Goal: Information Seeking & Learning: Understand process/instructions

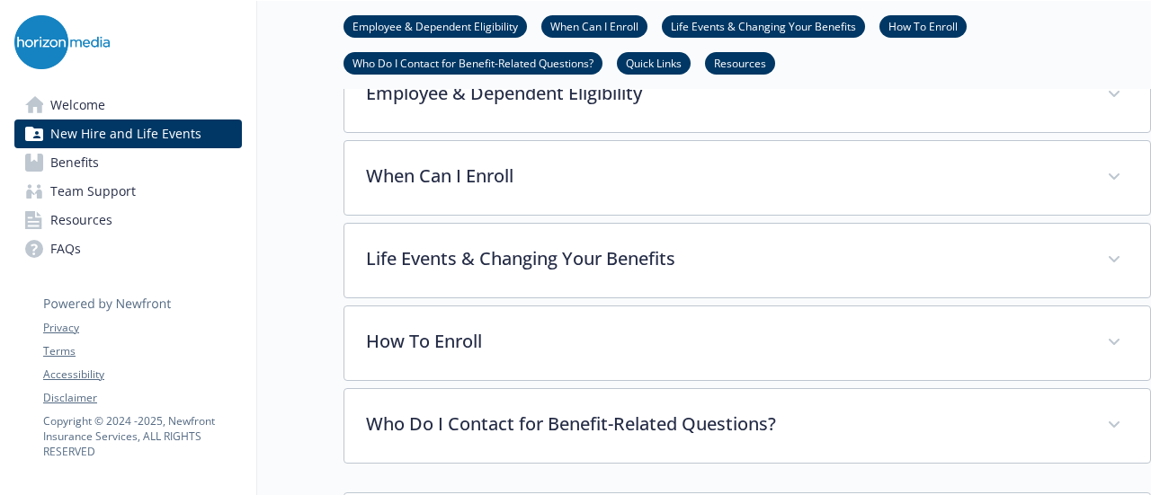
scroll to position [632, 0]
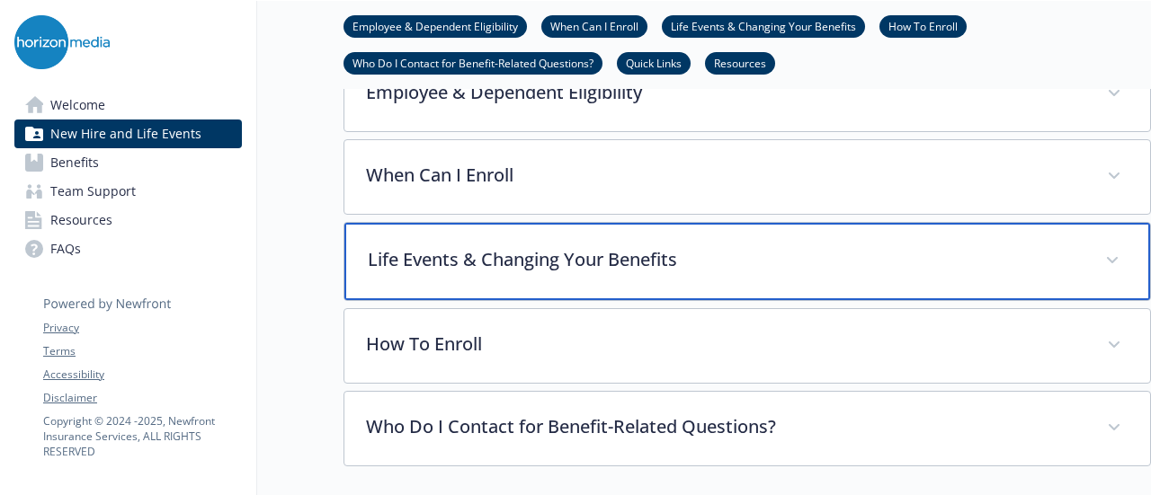
click at [718, 269] on div "Life Events & Changing Your Benefits" at bounding box center [746, 261] width 805 height 77
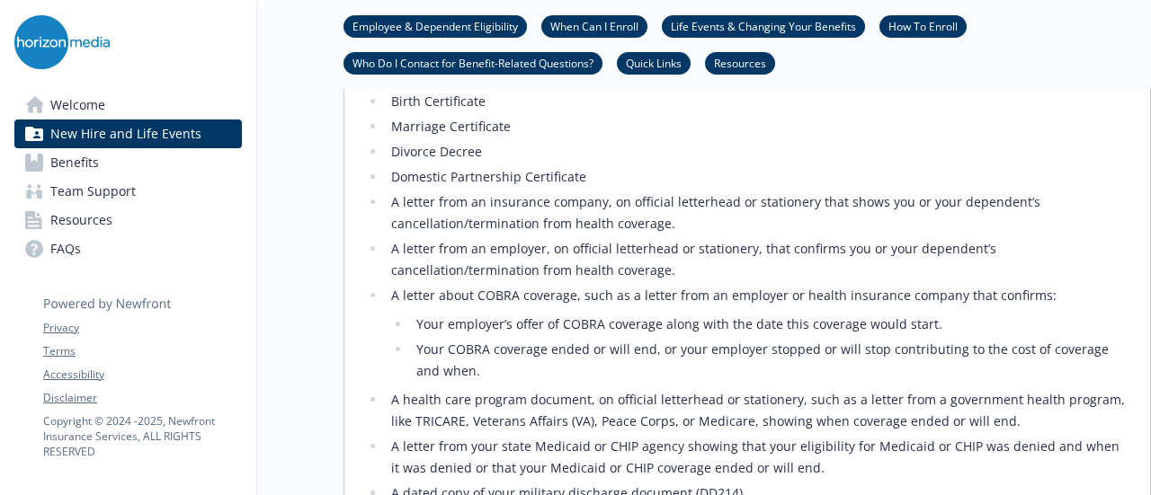
scroll to position [1392, 0]
